Goal: Task Accomplishment & Management: Use online tool/utility

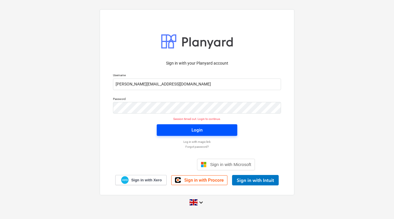
click at [197, 132] on div "Login" at bounding box center [196, 130] width 11 height 8
click at [189, 141] on p "Log in with magic link" at bounding box center [197, 142] width 174 height 4
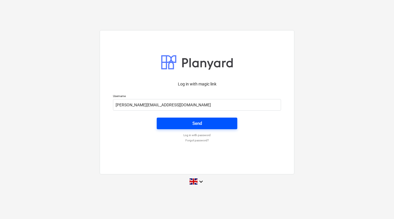
click at [196, 124] on div "Send" at bounding box center [197, 124] width 10 height 8
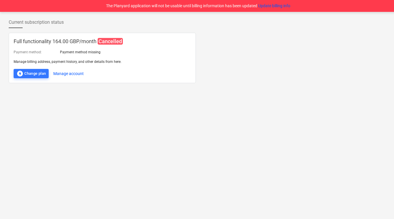
click at [112, 39] on span "Cancelled" at bounding box center [110, 41] width 25 height 7
click at [280, 6] on button "Update billing info" at bounding box center [274, 6] width 32 height 6
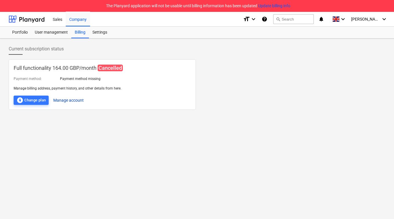
click at [68, 100] on button "Manage account" at bounding box center [68, 100] width 30 height 9
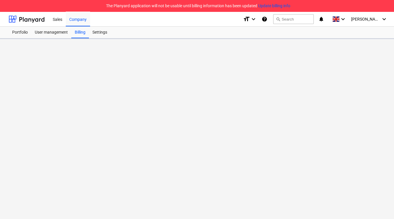
click at [52, 157] on div at bounding box center [198, 129] width 396 height 180
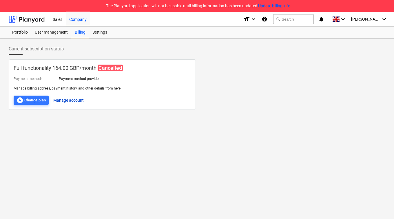
click at [60, 99] on button "Manage account" at bounding box center [68, 100] width 30 height 9
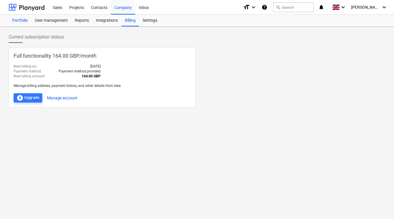
click at [25, 20] on div "Portfolio" at bounding box center [20, 21] width 23 height 12
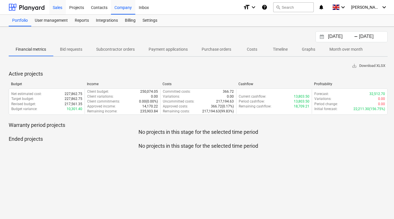
click at [59, 5] on div "Sales" at bounding box center [57, 7] width 17 height 15
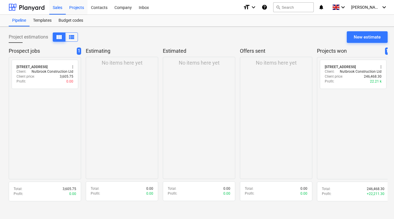
click at [75, 8] on div "Projects" at bounding box center [77, 7] width 22 height 15
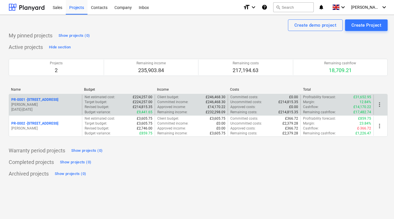
click at [52, 110] on p "13.10.2025 - 30.01.2026" at bounding box center [45, 109] width 68 height 5
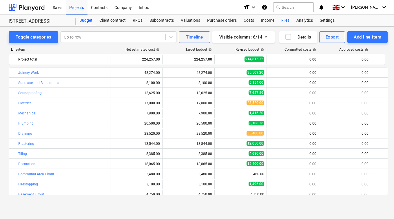
scroll to position [26, 0]
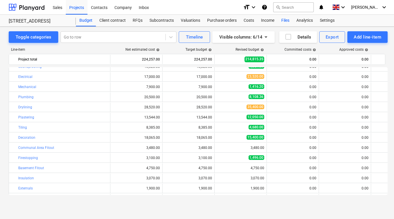
click at [283, 20] on div "Files" at bounding box center [285, 21] width 15 height 12
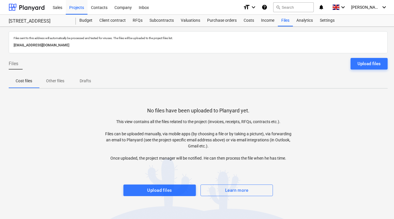
drag, startPoint x: 118, startPoint y: 45, endPoint x: 8, endPoint y: 47, distance: 109.2
click at [8, 47] on div "Files sent to this address will automatically be processed and tested for virus…" at bounding box center [198, 123] width 396 height 192
copy p "[EMAIL_ADDRESS][DOMAIN_NAME]"
click at [28, 83] on p "Cost files" at bounding box center [28, 81] width 17 height 6
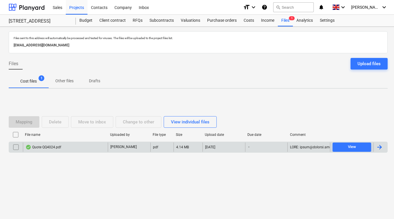
click at [132, 148] on div "[PERSON_NAME]" at bounding box center [129, 146] width 43 height 9
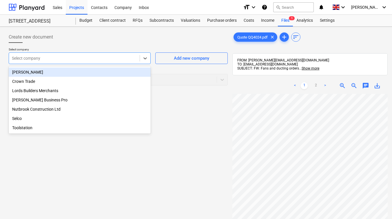
click at [119, 61] on div at bounding box center [74, 58] width 125 height 6
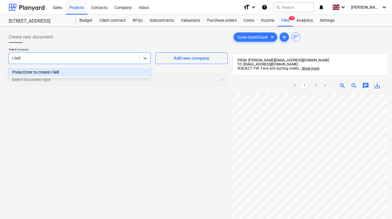
type input "I-Sells"
click at [84, 70] on div "Press Enter to create I-Sells" at bounding box center [80, 71] width 142 height 9
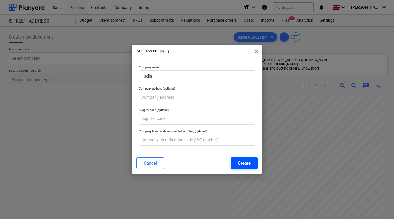
click at [239, 163] on div "Create" at bounding box center [244, 163] width 13 height 8
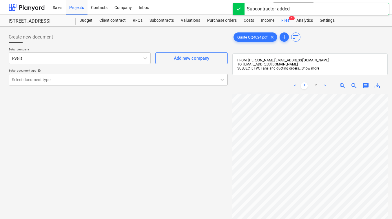
click at [61, 82] on div at bounding box center [113, 80] width 202 height 6
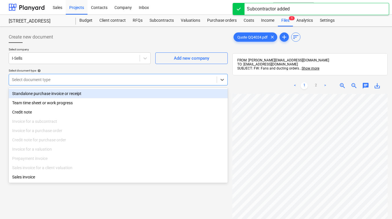
click at [52, 93] on div "Standalone purchase invoice or receipt" at bounding box center [118, 93] width 219 height 9
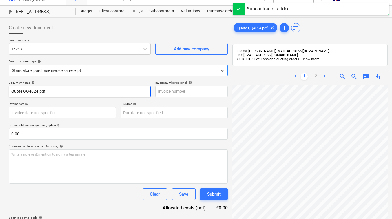
scroll to position [10, 0]
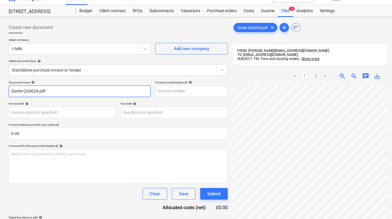
drag, startPoint x: 23, startPoint y: 92, endPoint x: 4, endPoint y: 92, distance: 18.8
click at [4, 92] on div "Create new document Select company I-Sells Add new company Select document type…" at bounding box center [198, 154] width 396 height 274
type input "QQ4024.pdf"
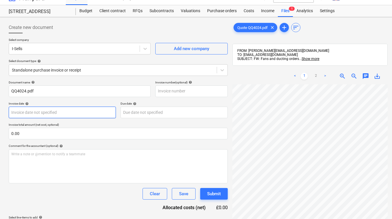
click at [87, 111] on body "Sales Projects Contacts Company Inbox format_size keyboard_arrow_down help sear…" at bounding box center [196, 99] width 392 height 219
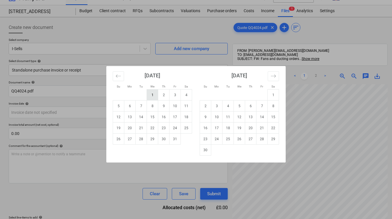
click at [150, 95] on td "1" at bounding box center [152, 94] width 11 height 11
type input "[DATE]"
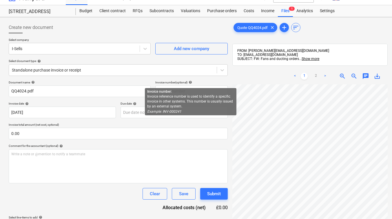
click at [194, 82] on div "Invoice number (optional) help" at bounding box center [191, 82] width 72 height 4
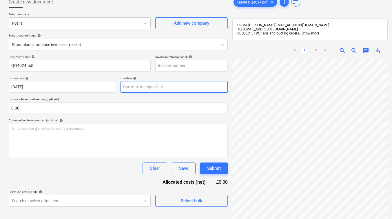
scroll to position [35, 0]
click at [141, 89] on body "Sales Projects Contacts Company Inbox format_size keyboard_arrow_down help sear…" at bounding box center [196, 74] width 392 height 219
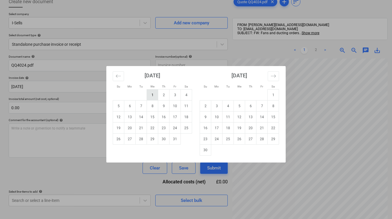
click at [154, 93] on td "1" at bounding box center [152, 94] width 11 height 11
type input "[DATE]"
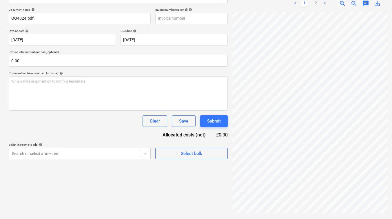
scroll to position [83, 4]
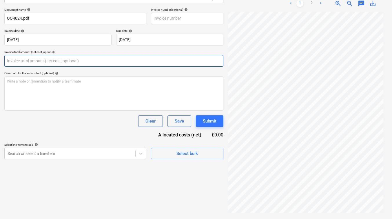
click at [77, 61] on input "text" at bounding box center [113, 61] width 219 height 12
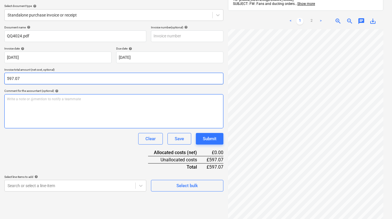
scroll to position [65, 4]
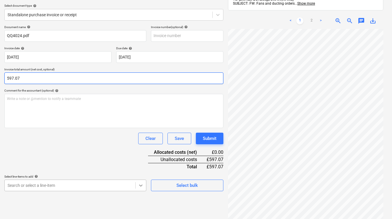
type input "597.07"
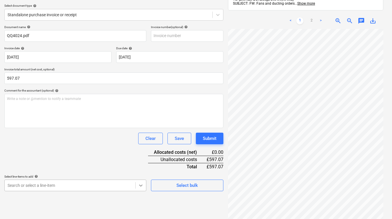
click at [142, 154] on body "Sales Projects Contacts Company Inbox format_size keyboard_arrow_down help sear…" at bounding box center [192, 44] width 392 height 219
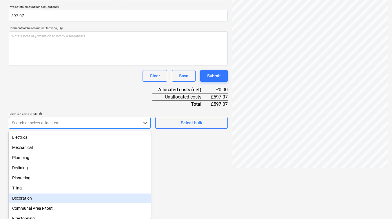
scroll to position [59, 0]
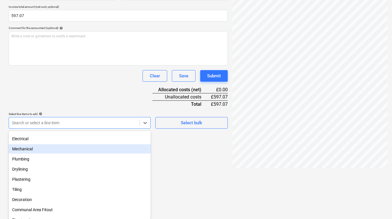
click at [32, 147] on div "Mechanical" at bounding box center [80, 148] width 142 height 9
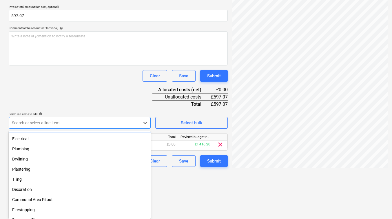
click at [111, 75] on div "Document name help QQ4024.pdf Invoice number (optional) help Invoice date help …" at bounding box center [118, 65] width 219 height 204
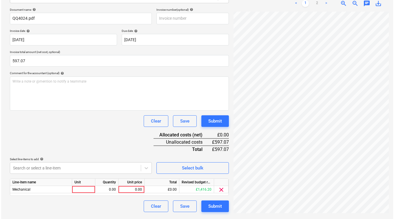
scroll to position [83, 0]
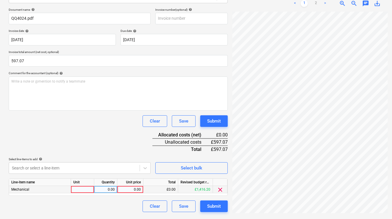
click at [135, 189] on div "0.00" at bounding box center [130, 189] width 21 height 7
type input "597.07"
click at [132, 150] on div "Document name help QQ4024.pdf Invoice number (optional) help Invoice date help …" at bounding box center [118, 110] width 219 height 204
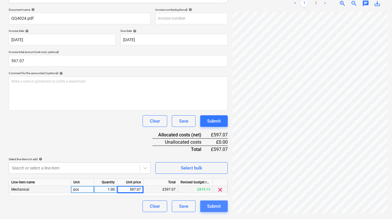
click at [213, 204] on div "Submit" at bounding box center [214, 206] width 14 height 8
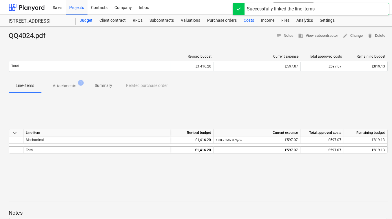
click at [85, 19] on div "Budget" at bounding box center [86, 21] width 20 height 12
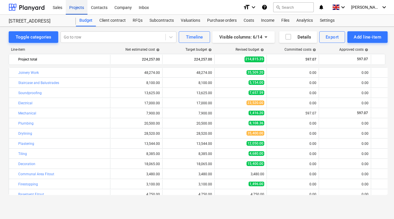
click at [77, 7] on div "Projects" at bounding box center [77, 7] width 22 height 15
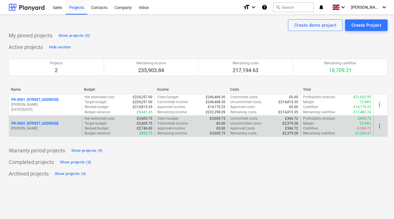
click at [52, 131] on p "[PERSON_NAME]" at bounding box center [45, 128] width 68 height 5
